Goal: Task Accomplishment & Management: Complete application form

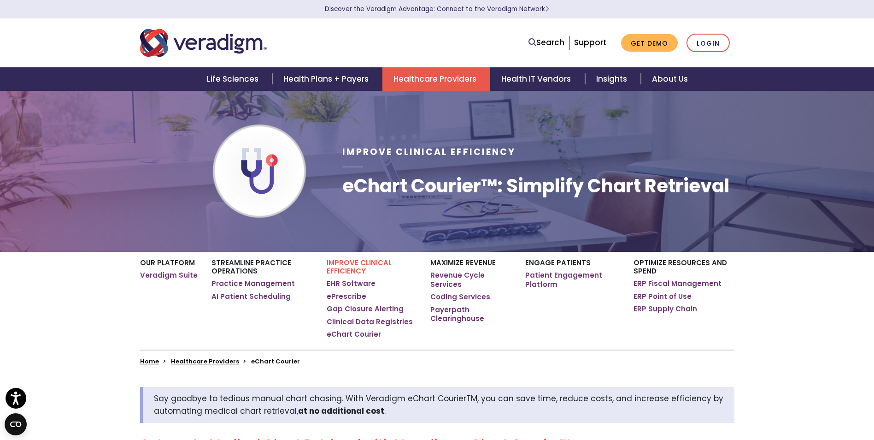
click at [672, 232] on div "Improve Clinical Efficiency eChart Courier™: Simplify Chart Retrieval" at bounding box center [539, 171] width 406 height 132
click at [643, 39] on link "Get Demo" at bounding box center [649, 43] width 57 height 18
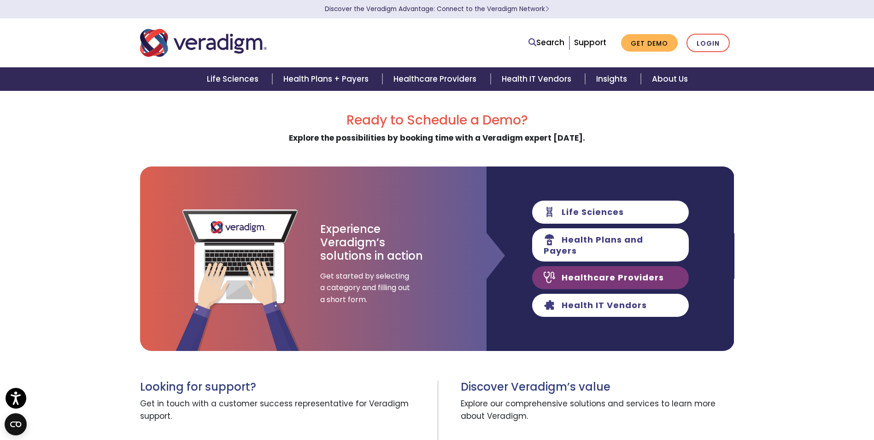
click at [640, 267] on link "Healthcare Providers" at bounding box center [610, 277] width 157 height 23
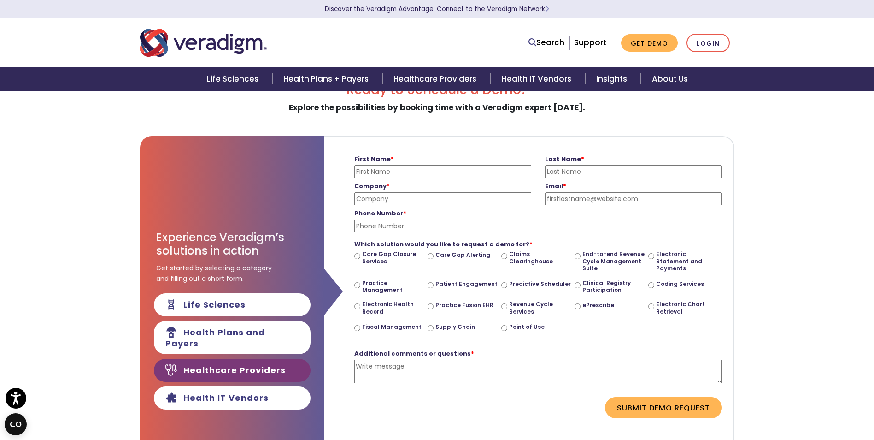
scroll to position [46, 0]
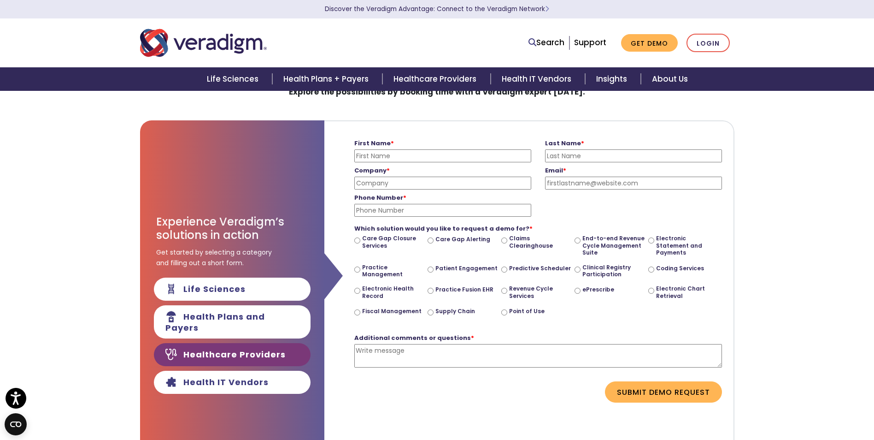
click at [421, 157] on input "First Name *" at bounding box center [442, 155] width 177 height 13
type input "MaryBeth"
type input "Neff"
type input "New Beginnings Recovery Clinic"
type input "mbneff0418@outlook.com"
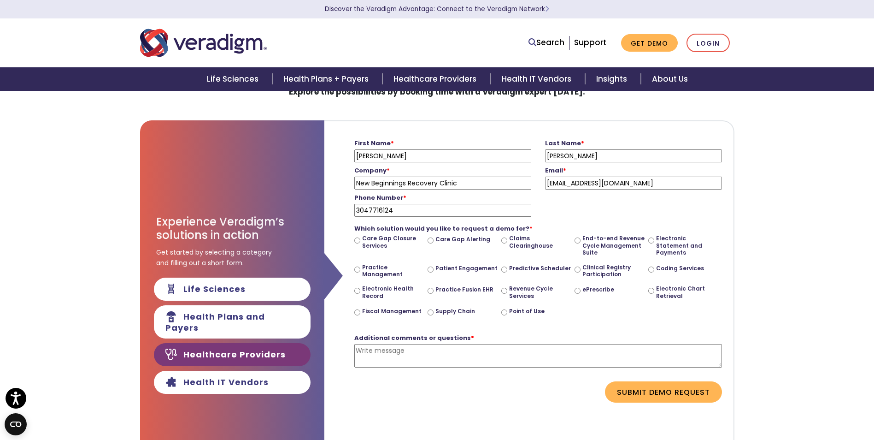
drag, startPoint x: 395, startPoint y: 210, endPoint x: 351, endPoint y: 210, distance: 44.2
click at [351, 210] on div "Phone Number * 3047716124 Please enter a valid phone number" at bounding box center [443, 202] width 191 height 27
click at [368, 210] on input "3043982298" at bounding box center [442, 210] width 177 height 13
click at [383, 209] on input "304-3982298" at bounding box center [442, 210] width 177 height 13
type input "304-398-2298"
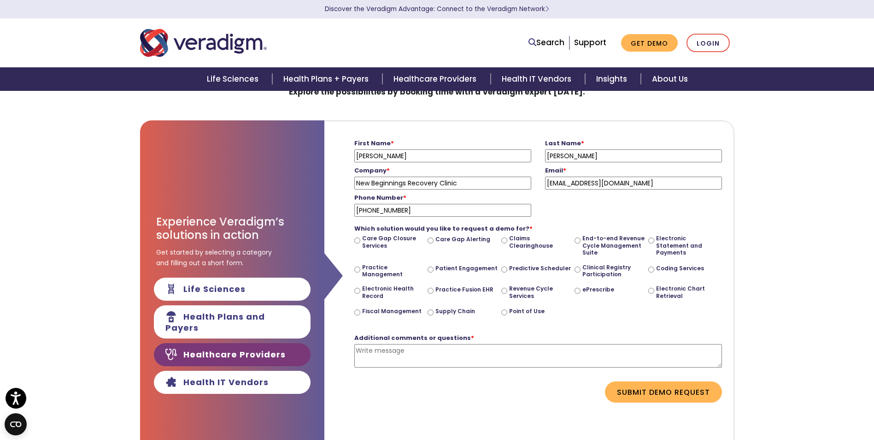
click at [652, 290] on input "Electronic Chart Retrieval" at bounding box center [652, 291] width 6 height 6
radio input "true"
click at [387, 347] on textarea "Additional comments or questions *" at bounding box center [538, 356] width 368 height 24
type textarea "I"
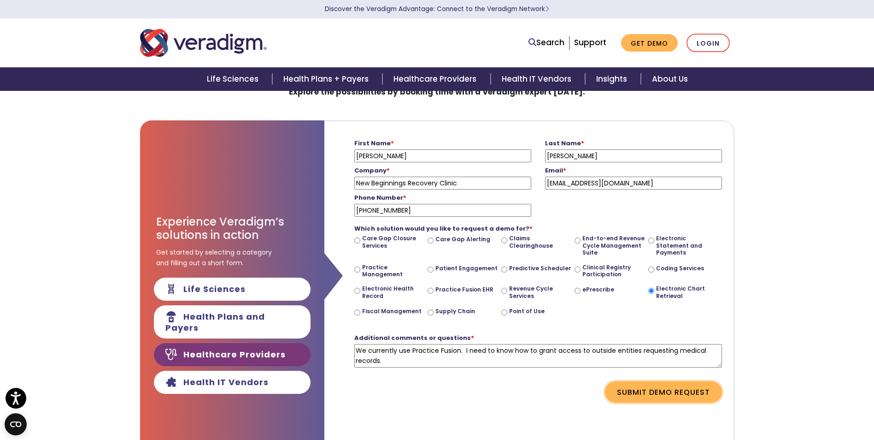
type textarea "We currently use Practice Fusion. I need to know how to grant access to outside…"
click at [644, 391] on button "Submit Demo Request" at bounding box center [663, 391] width 117 height 21
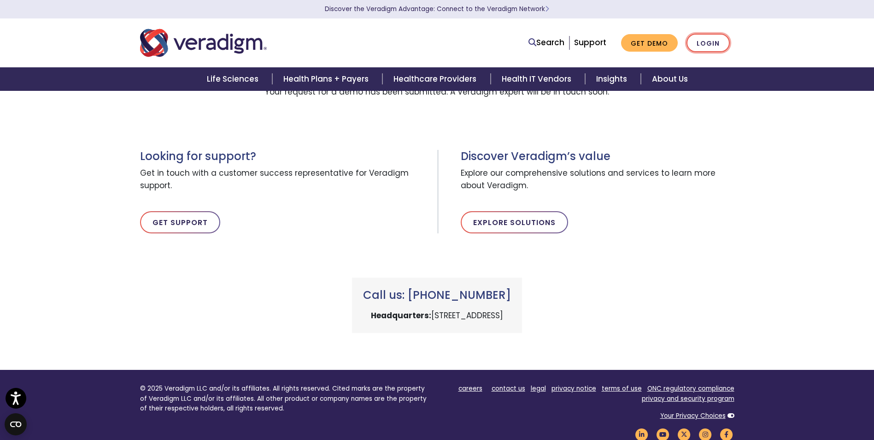
click at [716, 45] on link "Login" at bounding box center [708, 43] width 43 height 19
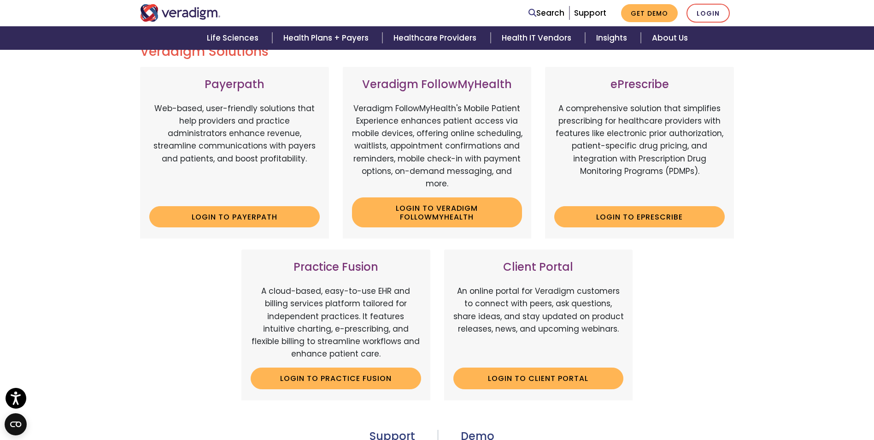
scroll to position [138, 0]
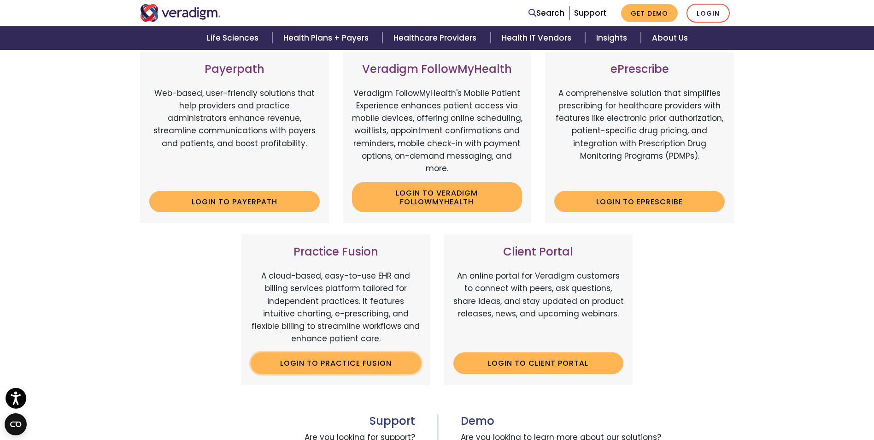
click at [355, 362] on link "Login to Practice Fusion" at bounding box center [336, 362] width 171 height 21
click at [636, 11] on link "Get Demo" at bounding box center [649, 13] width 57 height 18
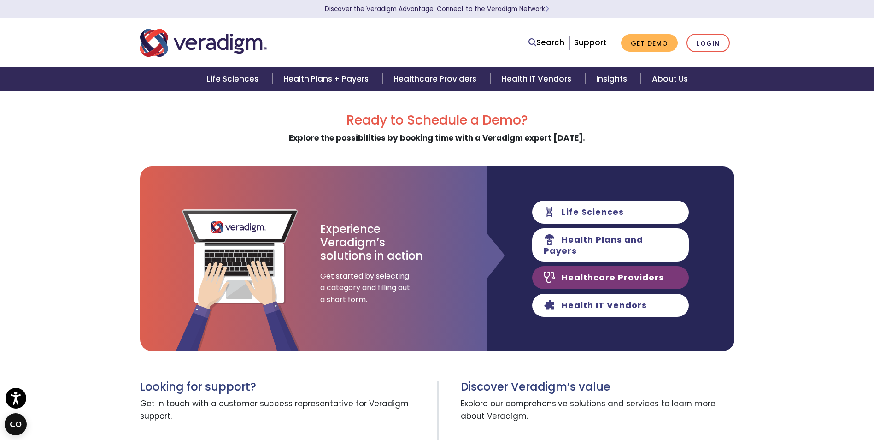
click at [633, 272] on link "Healthcare Providers" at bounding box center [610, 277] width 157 height 23
